Goal: Entertainment & Leisure: Consume media (video, audio)

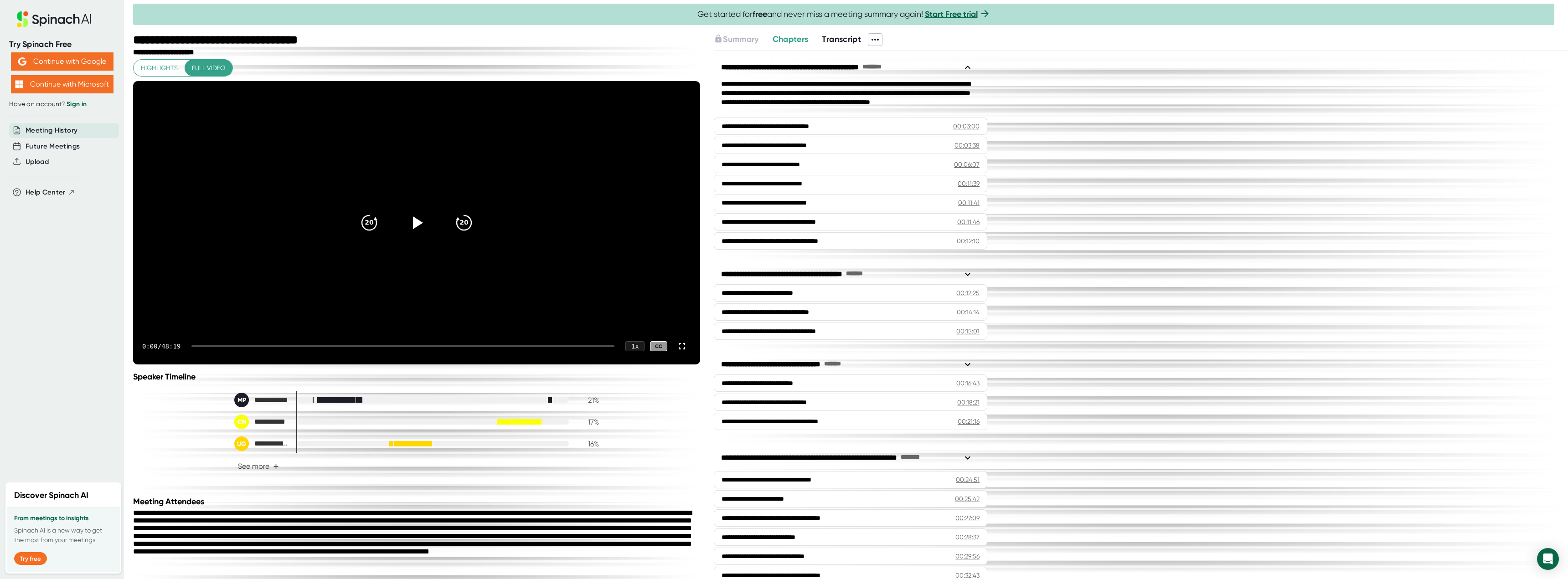
drag, startPoint x: 1203, startPoint y: 266, endPoint x: 396, endPoint y: 224, distance: 808.1
click at [1203, 266] on div "**********" at bounding box center [1141, 314] width 854 height 527
click at [351, 221] on div "20 20" at bounding box center [417, 223] width 131 height 36
click at [415, 234] on icon at bounding box center [416, 222] width 23 height 23
click at [204, 347] on div at bounding box center [403, 346] width 423 height 2
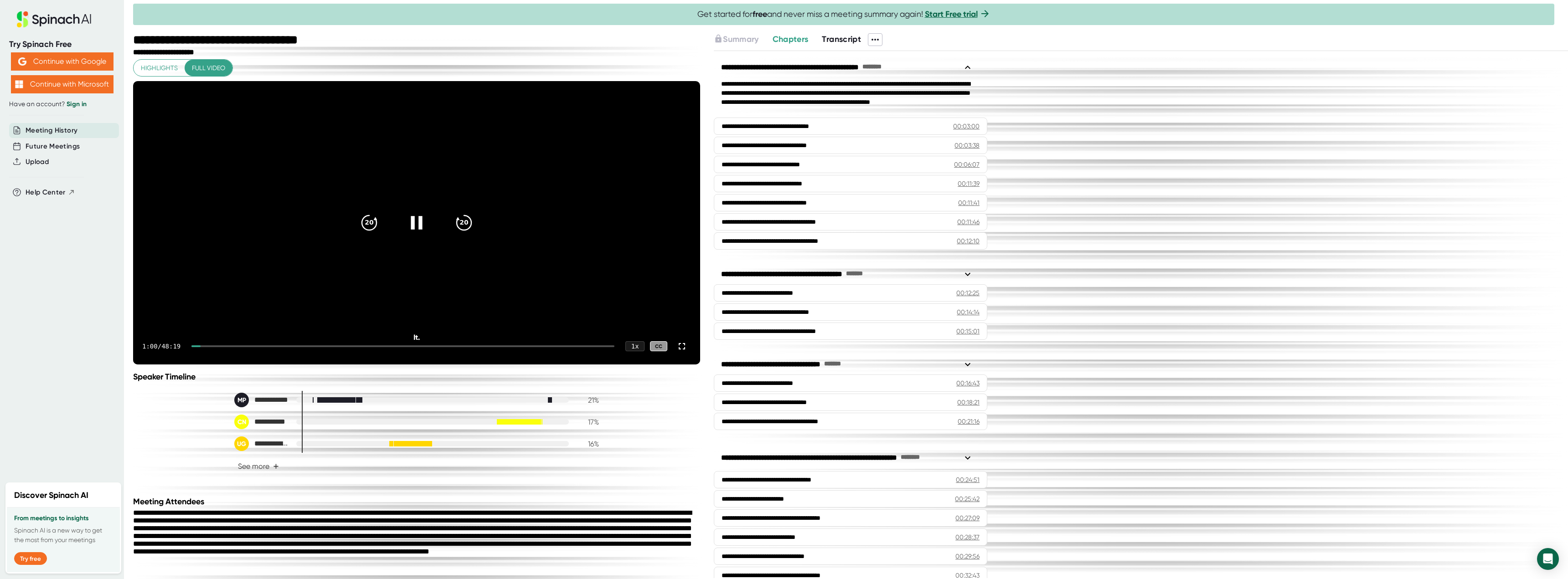
click at [216, 347] on div at bounding box center [403, 346] width 423 height 2
click at [203, 347] on div at bounding box center [202, 346] width 21 height 2
click at [628, 352] on div "1 x" at bounding box center [635, 346] width 20 height 10
click at [631, 328] on li "2 x" at bounding box center [629, 331] width 33 height 15
click at [479, 382] on div "Speaker Timeline" at bounding box center [417, 376] width 567 height 10
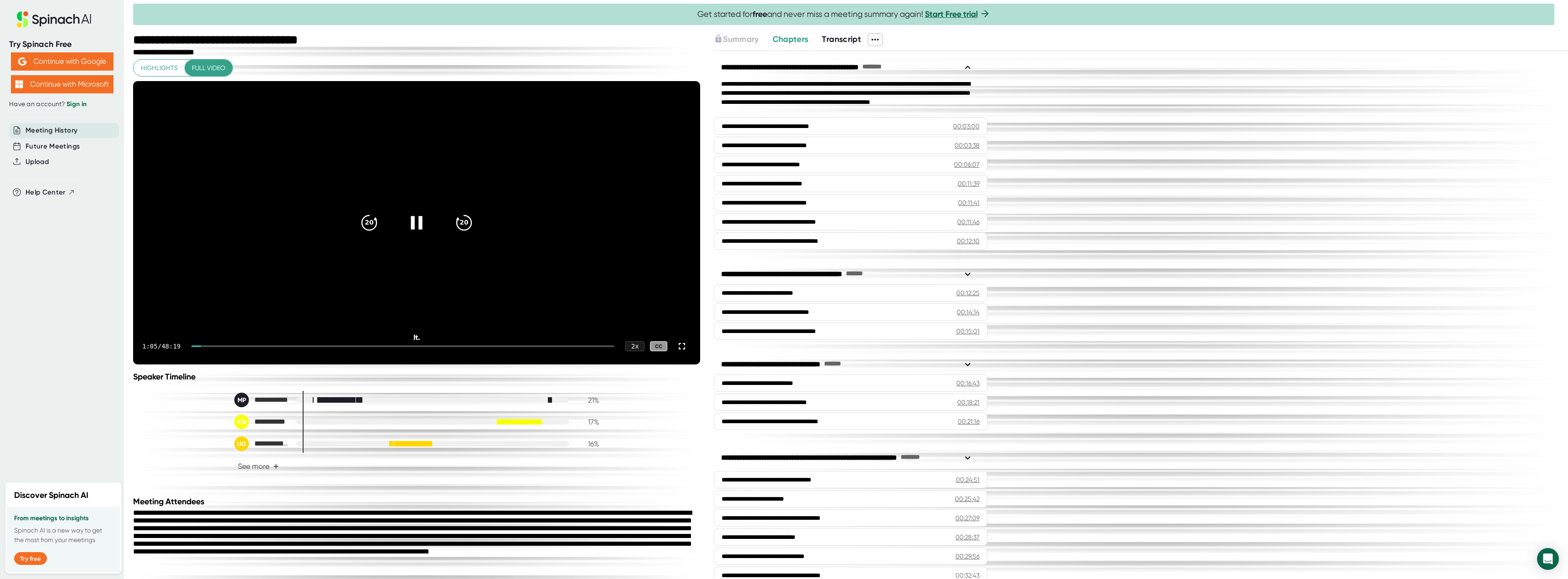
click at [206, 364] on div "1:05 / 48:19 2 x CC" at bounding box center [417, 346] width 567 height 36
click at [208, 347] on div at bounding box center [403, 346] width 423 height 2
click at [211, 347] on div at bounding box center [403, 346] width 423 height 2
click at [280, 321] on video at bounding box center [417, 223] width 567 height 283
click at [420, 234] on icon at bounding box center [416, 222] width 23 height 23
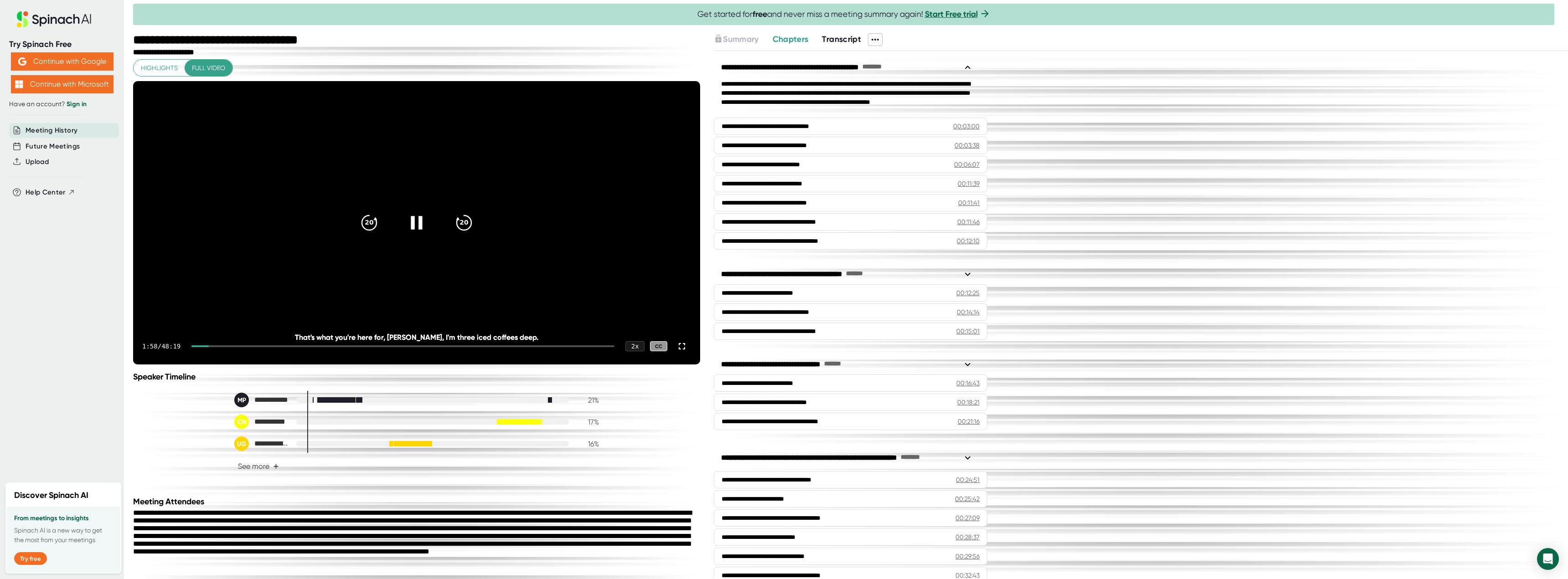
click at [220, 347] on div at bounding box center [403, 346] width 423 height 2
click at [628, 352] on div "2 x" at bounding box center [635, 346] width 20 height 10
click at [627, 319] on li "1.75 x" at bounding box center [629, 316] width 33 height 15
click at [584, 403] on div "**********" at bounding box center [417, 272] width 567 height 426
click at [443, 287] on video at bounding box center [417, 223] width 567 height 283
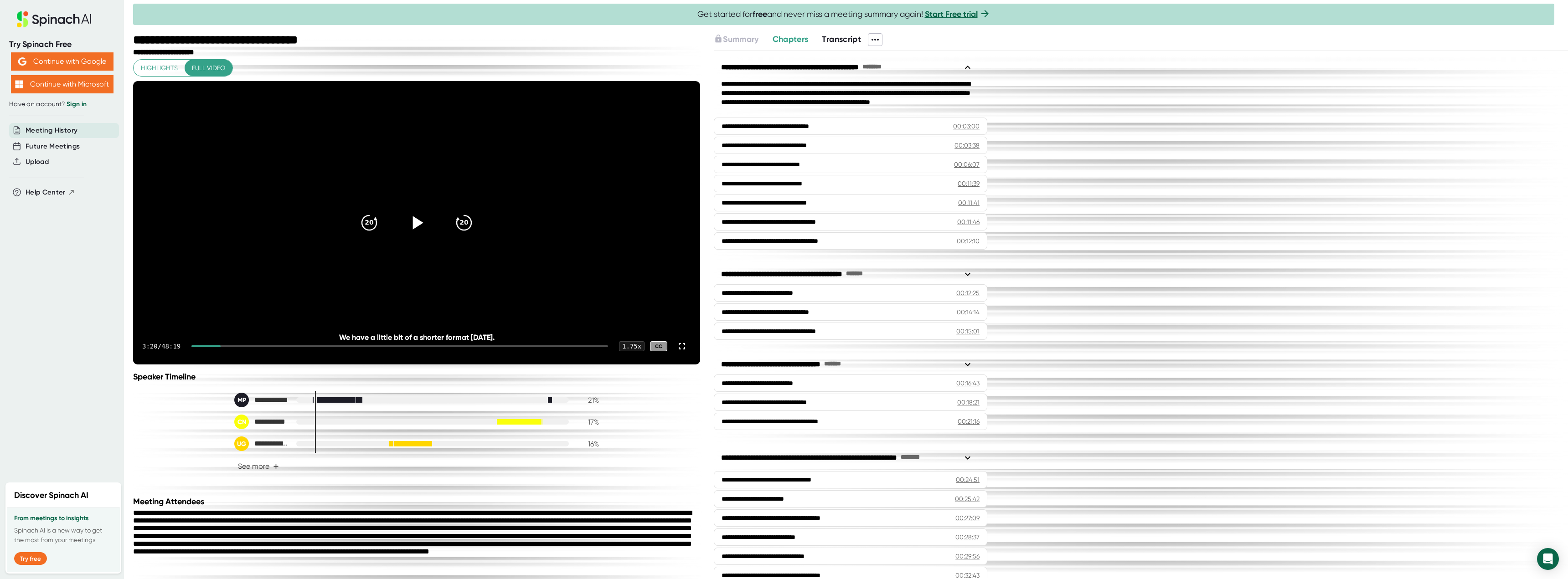
click at [408, 234] on icon at bounding box center [416, 222] width 23 height 23
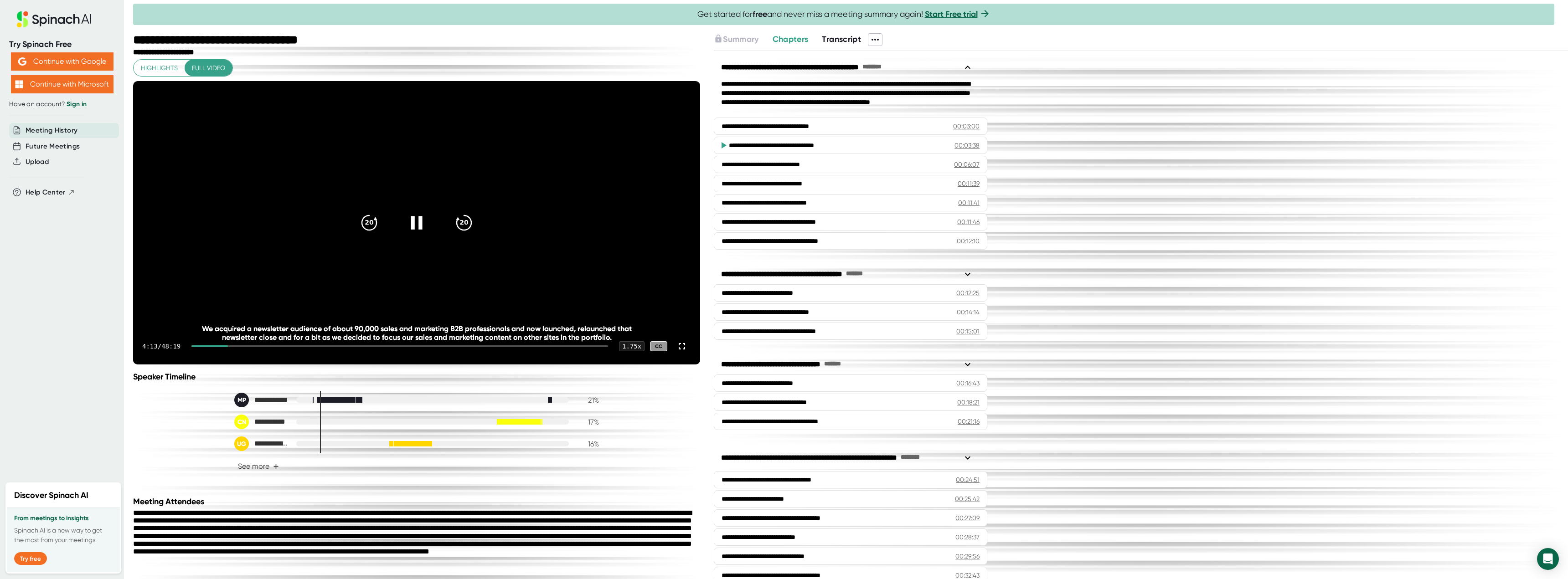
click at [411, 229] on icon at bounding box center [416, 223] width 12 height 13
click at [409, 234] on icon at bounding box center [416, 222] width 23 height 23
click at [411, 234] on icon at bounding box center [416, 222] width 23 height 23
